Goal: Find contact information: Obtain details needed to contact an individual or organization

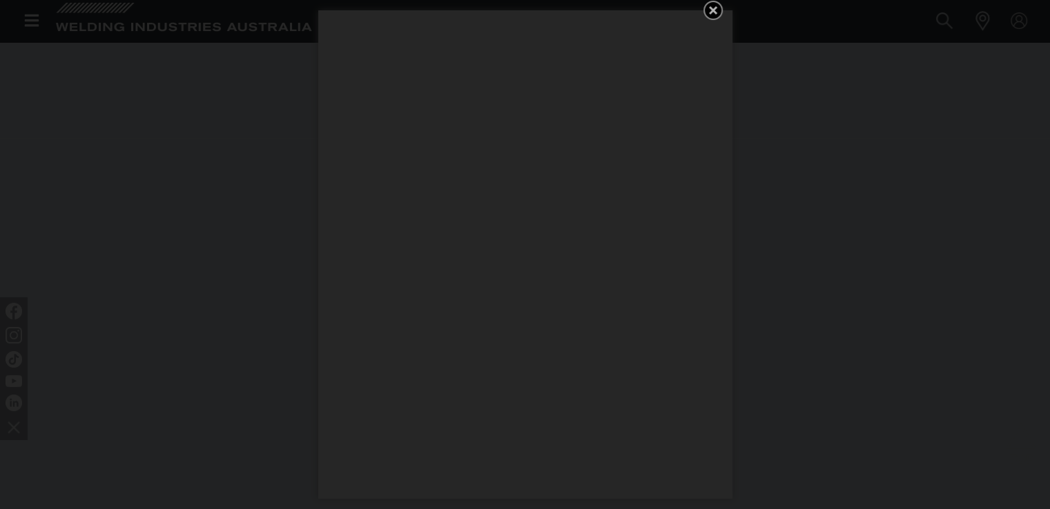
scroll to position [2830, 0]
click at [705, 12] on icon "Get 5 WIA Welding Guides Free!" at bounding box center [713, 10] width 17 height 17
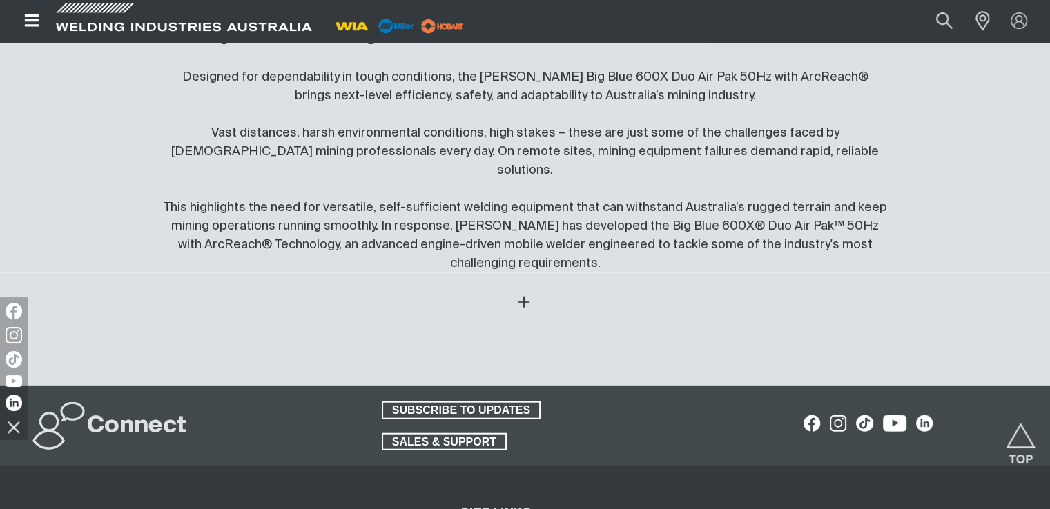
scroll to position [3519, 0]
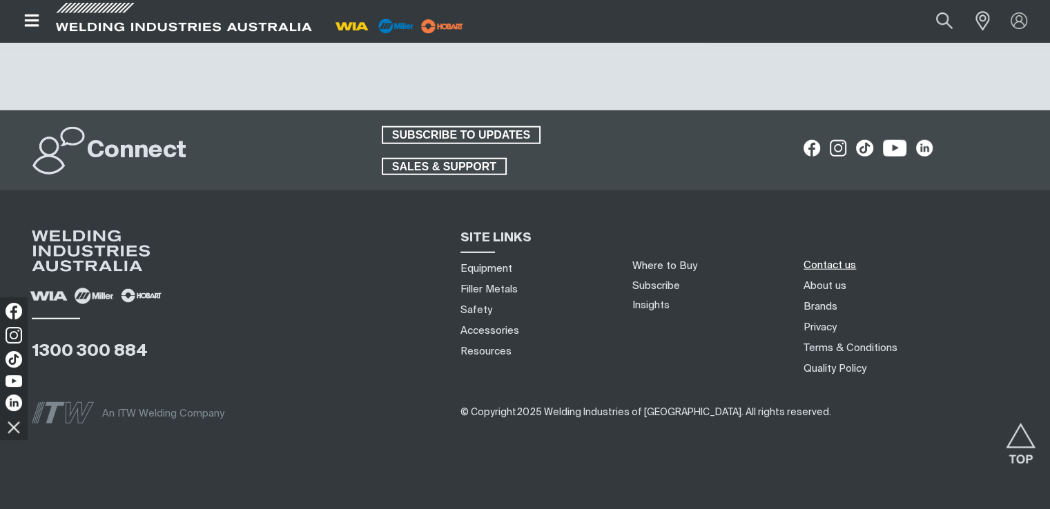
click at [830, 258] on link "Contact us" at bounding box center [829, 265] width 52 height 14
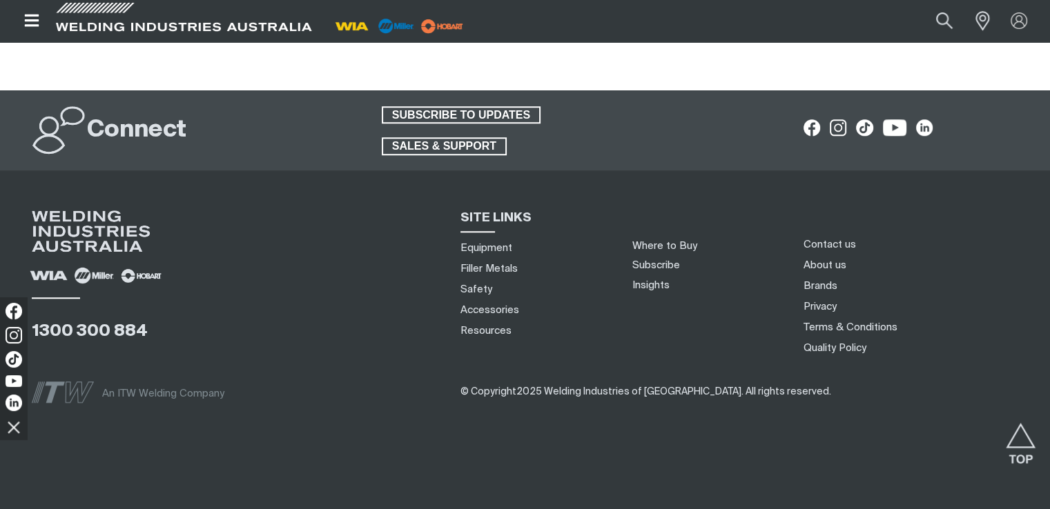
scroll to position [1234, 0]
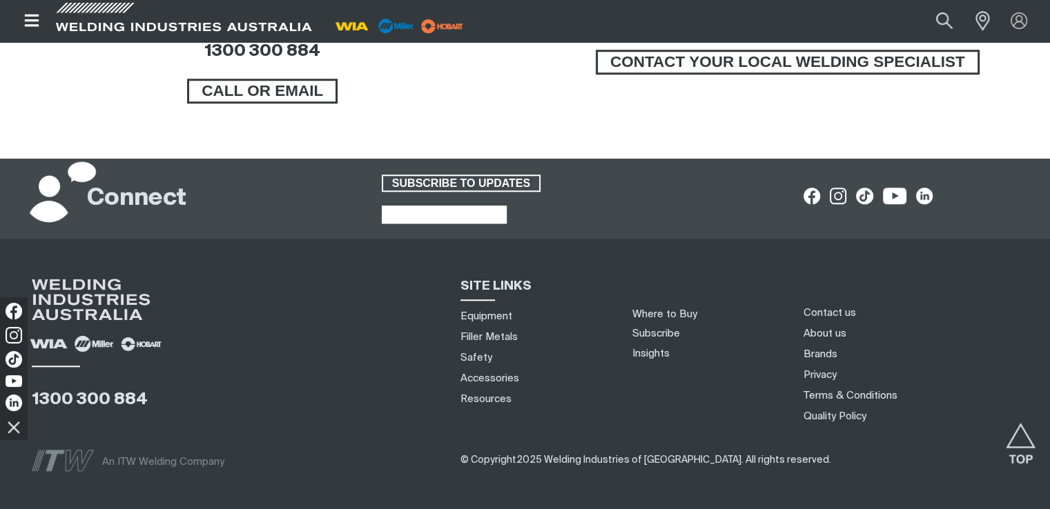
click at [467, 212] on span "SALES & SUPPORT" at bounding box center [444, 215] width 122 height 18
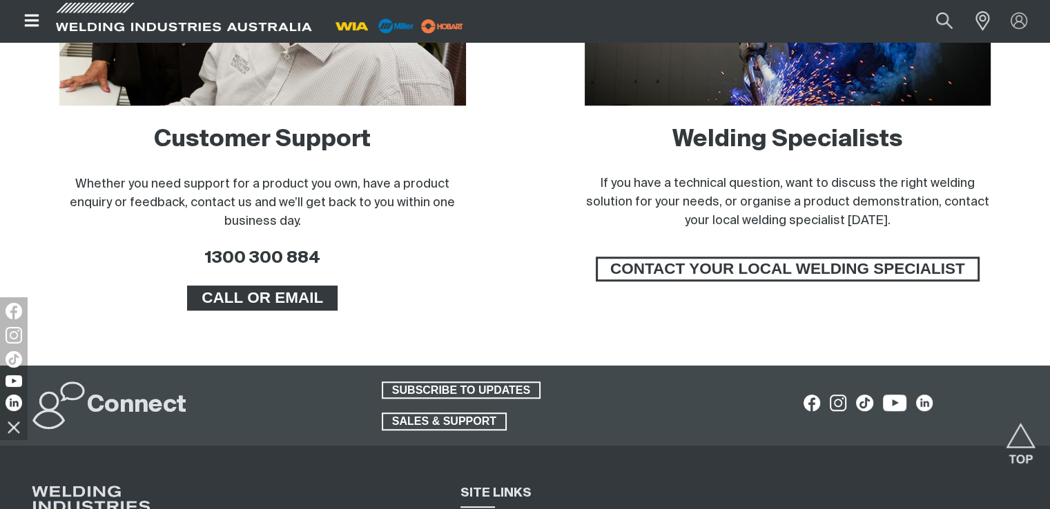
click at [247, 302] on span "CALL OR EMAIL" at bounding box center [262, 298] width 146 height 25
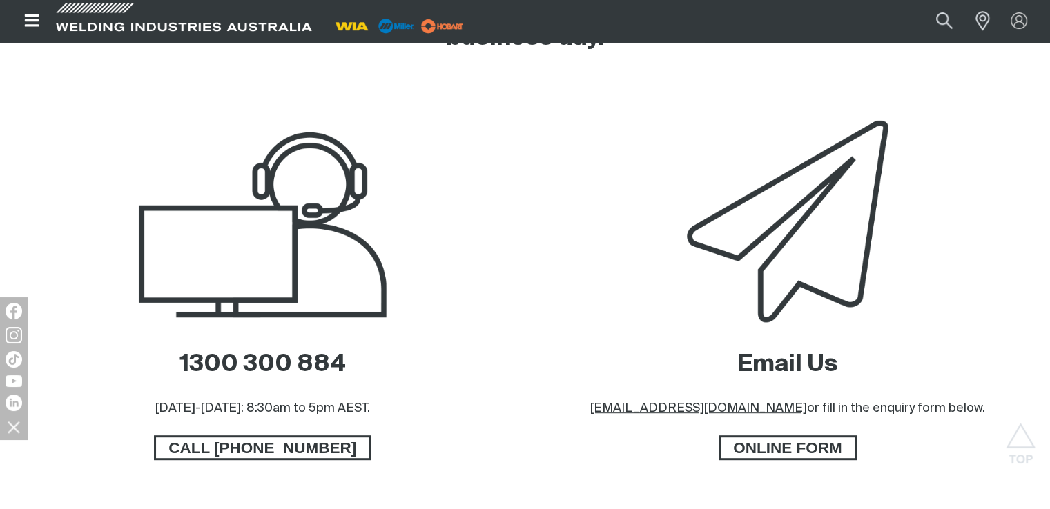
scroll to position [759, 0]
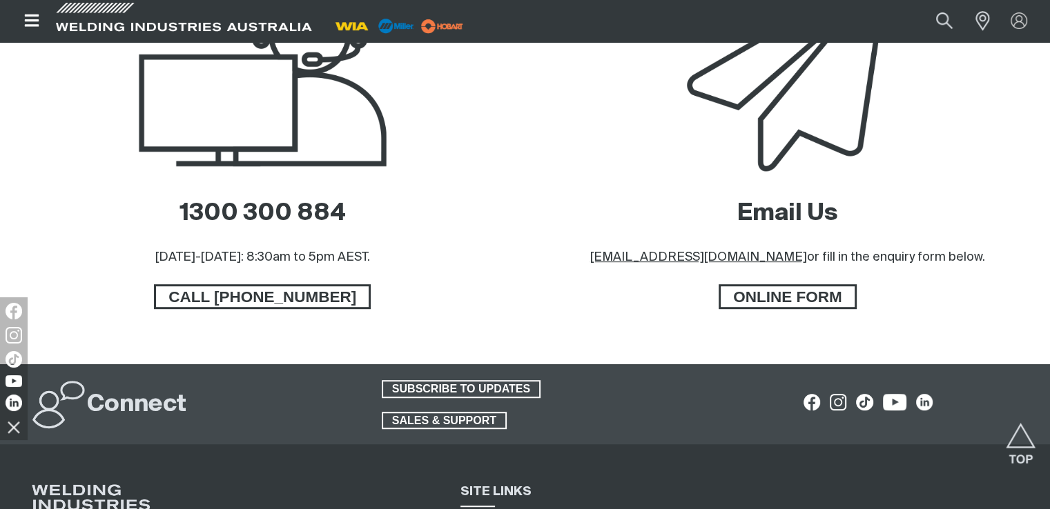
click at [27, 26] on icon "Open top menu" at bounding box center [31, 20] width 14 height 12
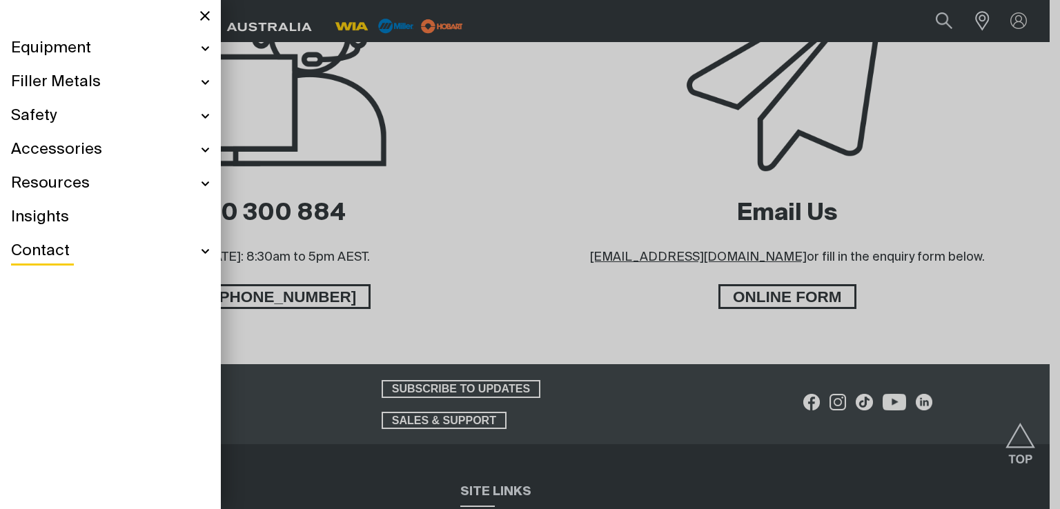
click at [333, 22] on div at bounding box center [530, 254] width 1060 height 509
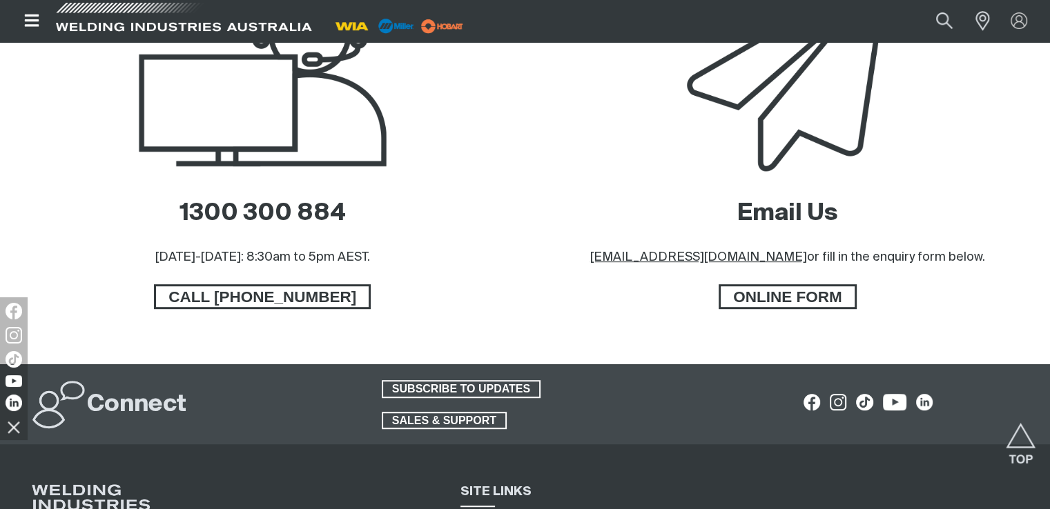
click at [195, 24] on span at bounding box center [183, 21] width 262 height 41
